Goal: Complete application form

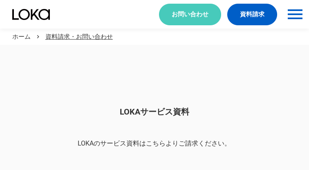
scroll to position [686, 0]
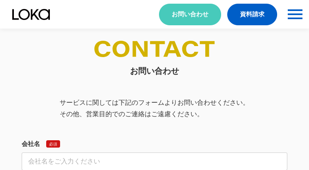
select select "その他"
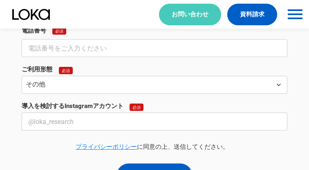
select select "その他"
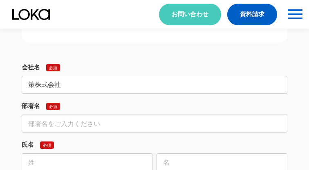
type input "策株式会社"
type input "経営企画"
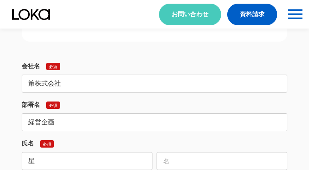
type input "星"
type input "優樹菜"
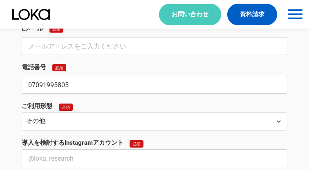
type input "07091995805"
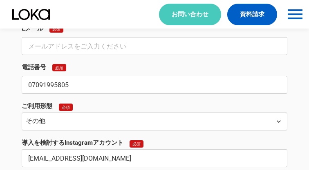
type input "[EMAIL_ADDRESS][DOMAIN_NAME]"
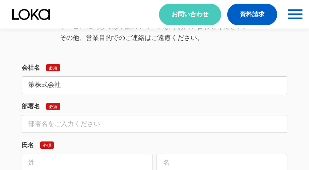
type input "策株式会社"
type input "経営企画"
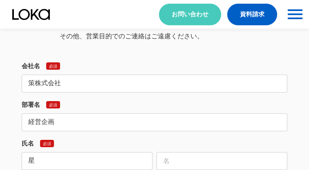
type input "星"
type input "優樹菜"
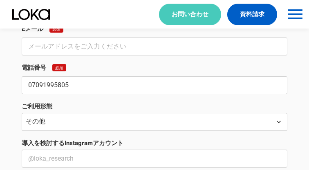
type input "07091995805"
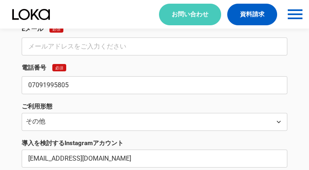
type input "[EMAIL_ADDRESS][DOMAIN_NAME]"
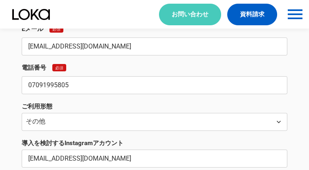
scroll to position [1029, 0]
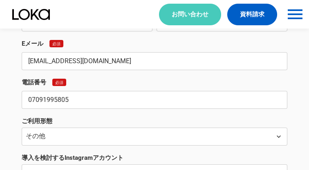
type input "[EMAIL_ADDRESS][DOMAIN_NAME]"
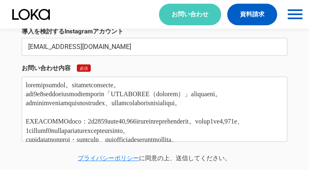
type textarea "loremipsumdol。sitametconsecte。 adi4e7seddoeiusmodtemporin「UTLABOREE（dolorem）」al…"
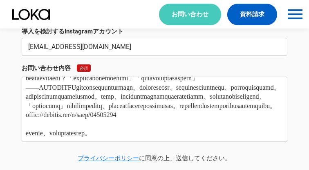
scroll to position [0, 0]
